Goal: Information Seeking & Learning: Check status

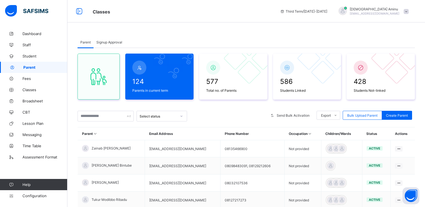
click at [104, 117] on input "text" at bounding box center [105, 116] width 56 height 11
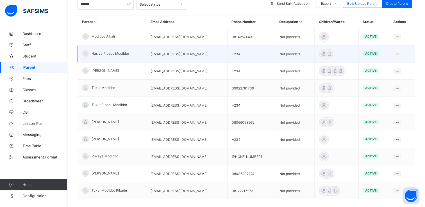
scroll to position [112, 0]
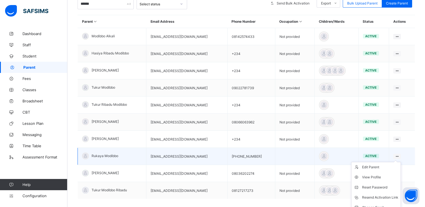
type input "******"
click at [400, 162] on ul "Edit Parent View Profile Reset Password Resend Activation Link Change Email Lin…" at bounding box center [376, 197] width 50 height 71
click at [376, 195] on div "Resend Activation Link" at bounding box center [380, 198] width 36 height 6
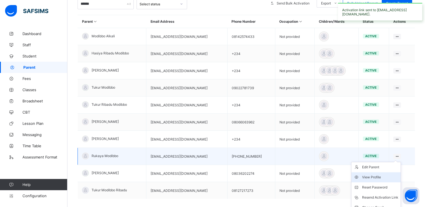
scroll to position [143, 0]
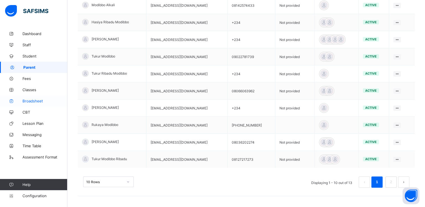
click at [38, 99] on span "Broadsheet" at bounding box center [44, 101] width 45 height 4
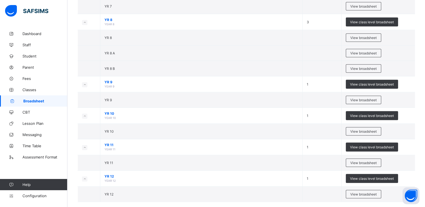
scroll to position [466, 0]
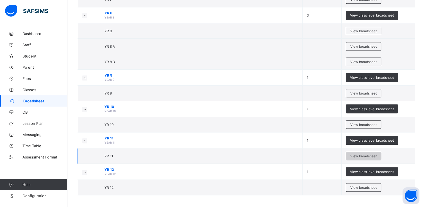
click at [364, 154] on span "View broadsheet" at bounding box center [363, 156] width 26 height 4
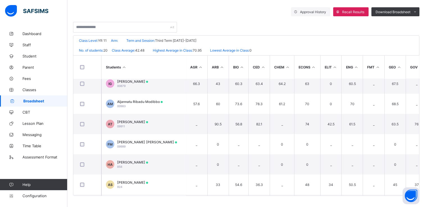
scroll to position [119, 0]
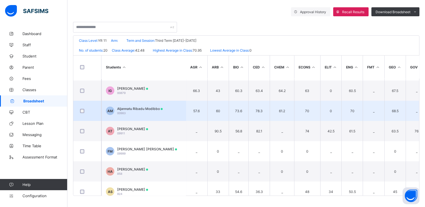
click at [156, 114] on div "Aljannatu Ribadu Modibbo 00983" at bounding box center [139, 111] width 45 height 8
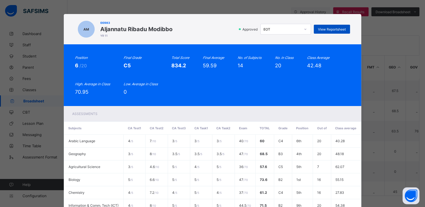
click at [326, 30] on span "View Reportsheet" at bounding box center [332, 29] width 28 height 4
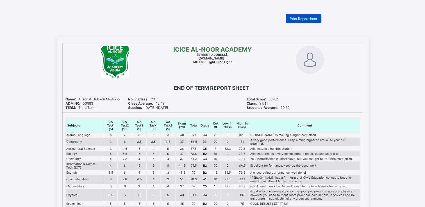
click at [311, 22] on div "Print Reportsheet" at bounding box center [303, 18] width 36 height 9
